Goal: Find specific page/section: Find specific page/section

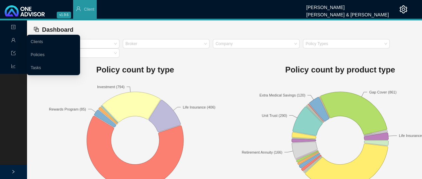
click at [43, 41] on link "Clients" at bounding box center [37, 41] width 12 height 5
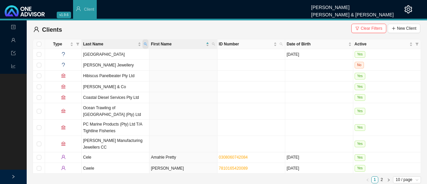
click at [147, 42] on icon "search" at bounding box center [145, 43] width 3 height 3
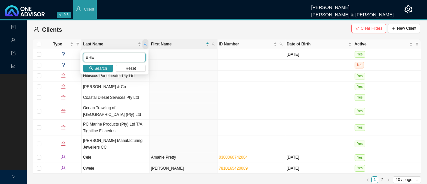
type input "BHE"
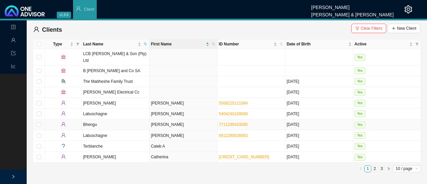
click at [98, 119] on td "Bhengu" at bounding box center [116, 124] width 68 height 11
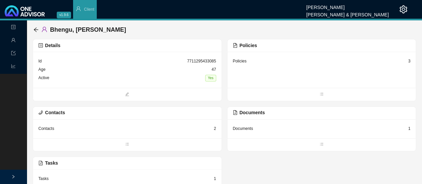
click at [55, 113] on span "Contacts" at bounding box center [51, 112] width 27 height 5
